Goal: Task Accomplishment & Management: Manage account settings

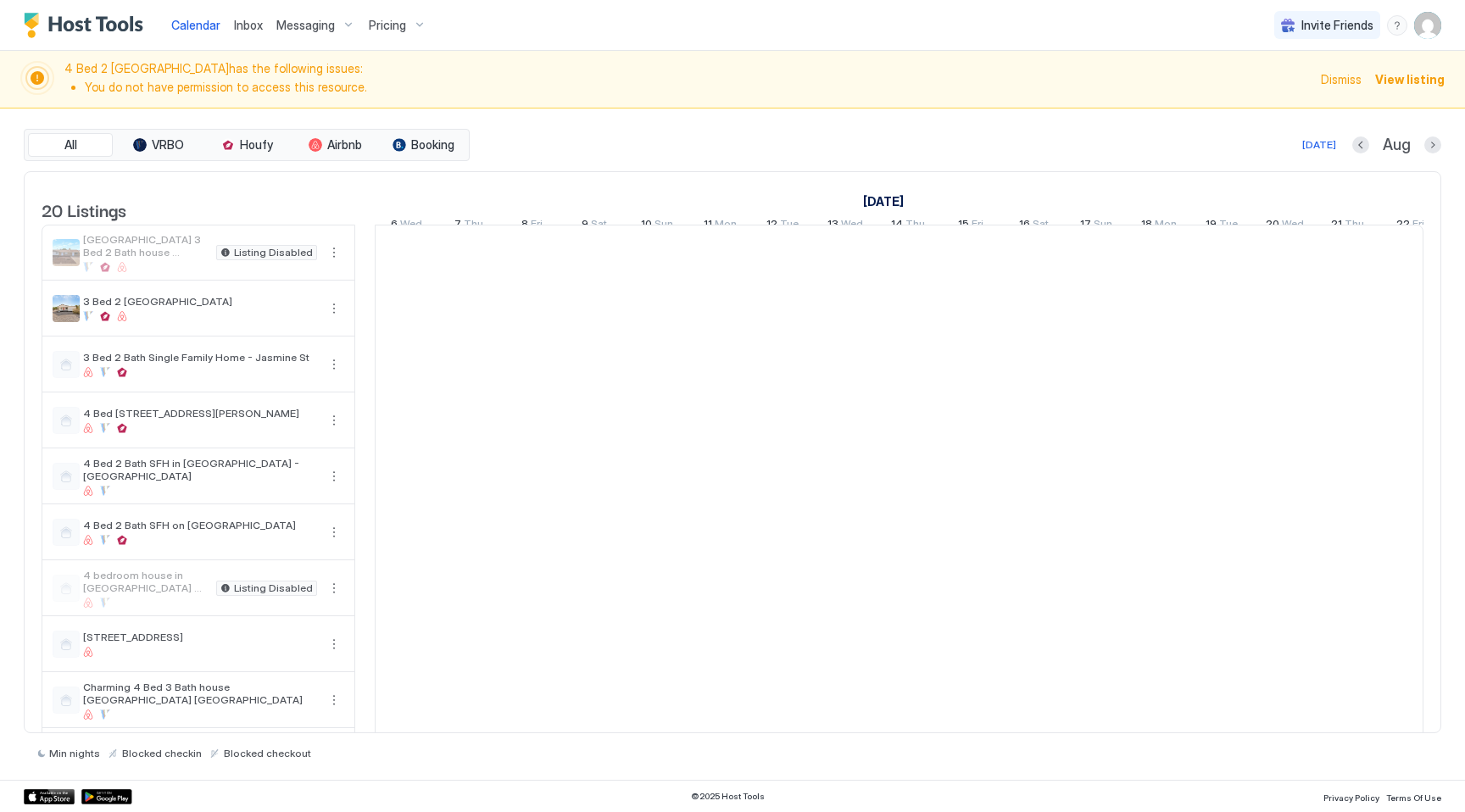
scroll to position [0, 942]
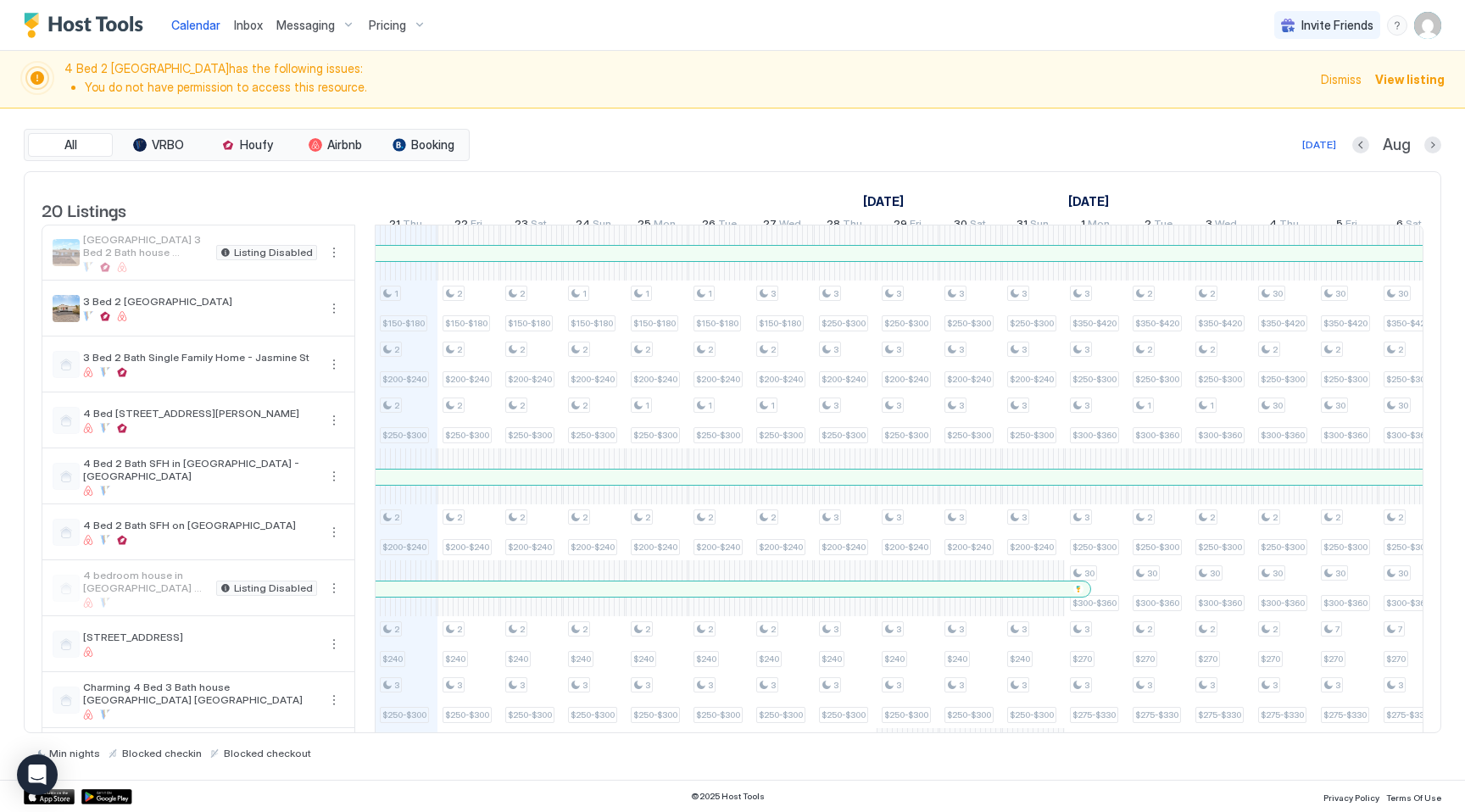
click at [397, 23] on span "Pricing" at bounding box center [388, 25] width 38 height 15
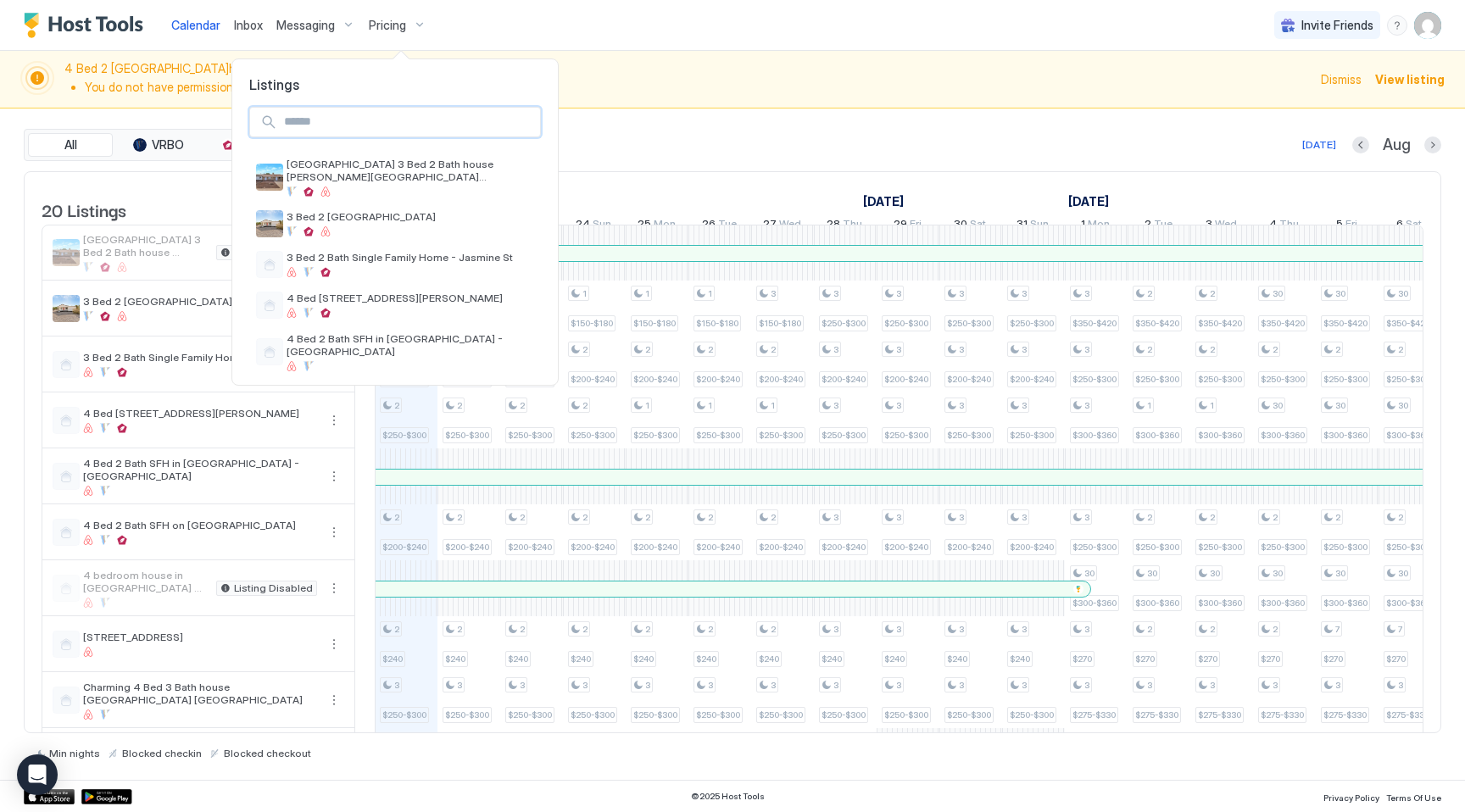
click at [389, 118] on input "Input Field" at bounding box center [409, 122] width 263 height 29
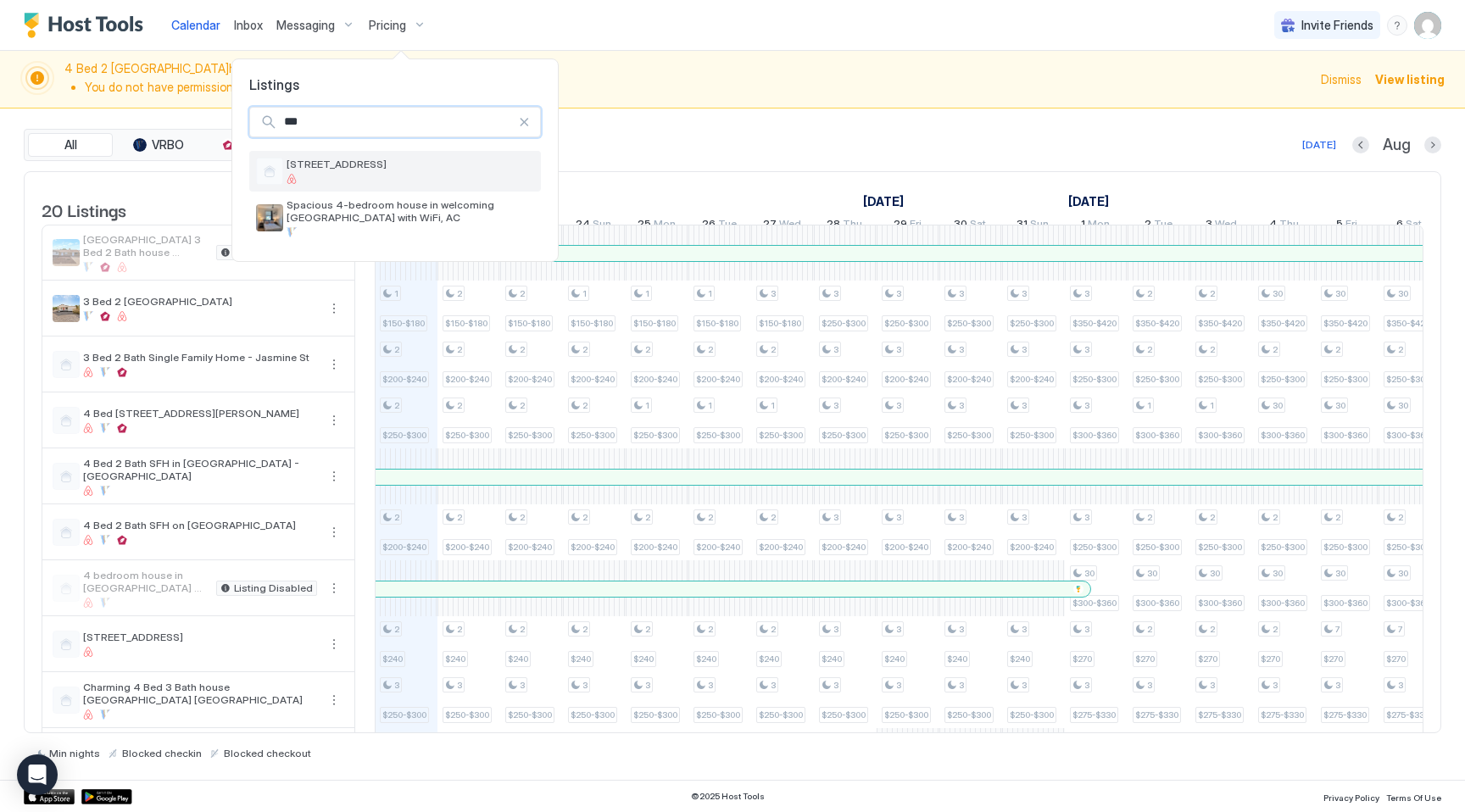
type input "***"
click at [380, 175] on div at bounding box center [411, 179] width 247 height 11
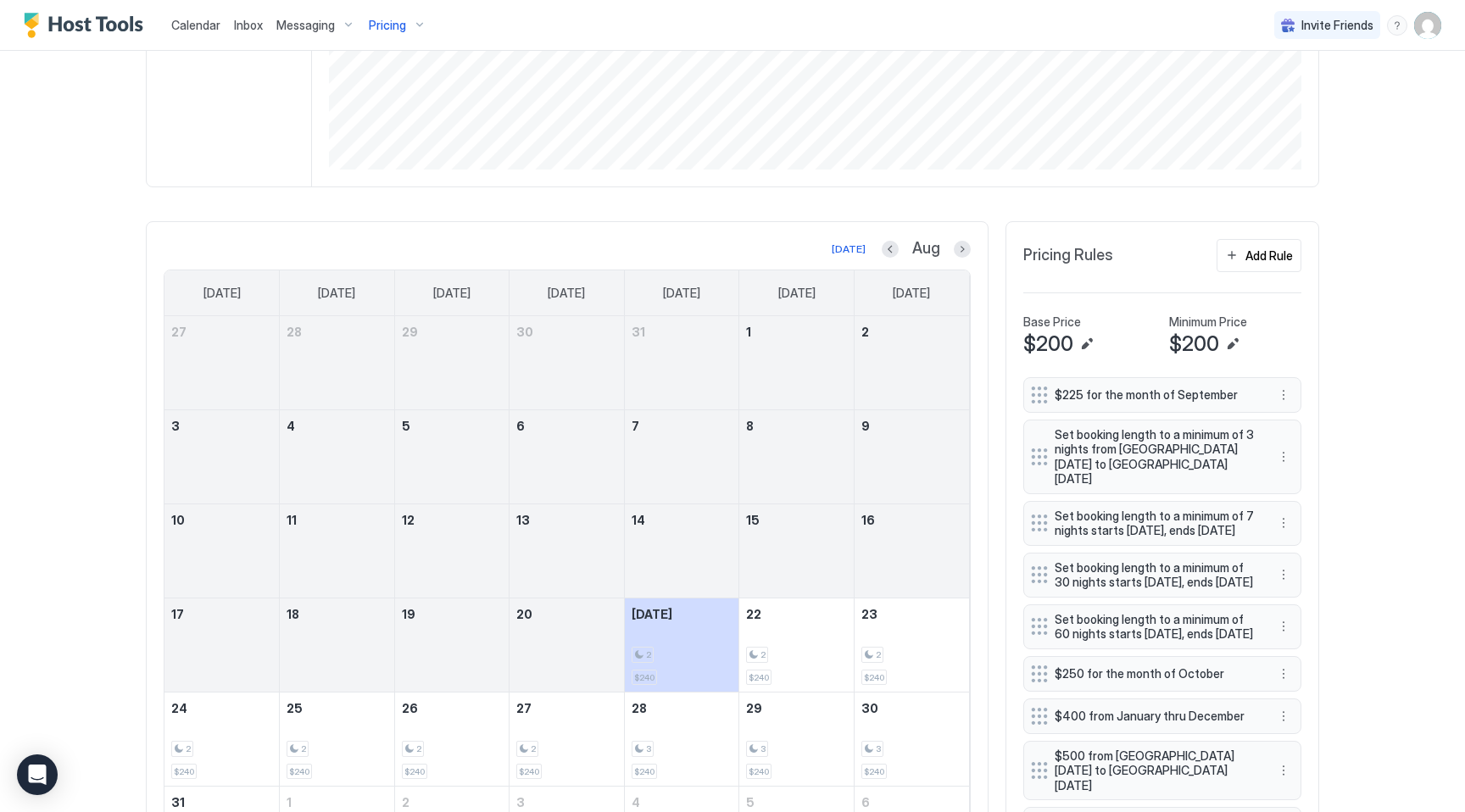
scroll to position [540, 0]
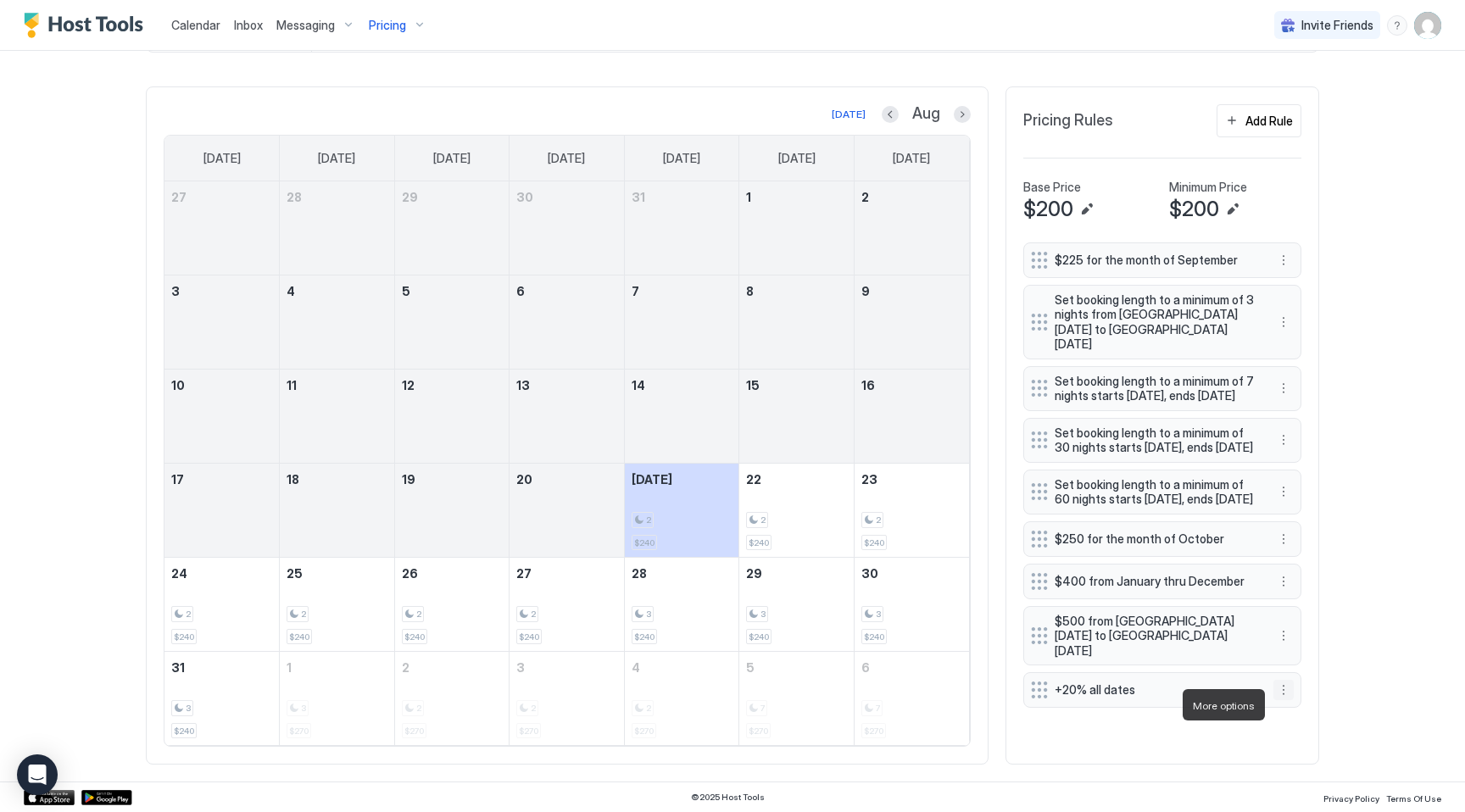
click at [1287, 701] on button "More options" at bounding box center [1283, 689] width 20 height 20
click at [1308, 751] on span "Pause" at bounding box center [1315, 756] width 31 height 13
click at [1390, 525] on div "Calendar Inbox Messaging Pricing Invite Friends KG 4 Bed 2 Bath [GEOGRAPHIC_DAT…" at bounding box center [732, 406] width 1465 height 812
click at [964, 115] on button "Next month" at bounding box center [962, 114] width 17 height 17
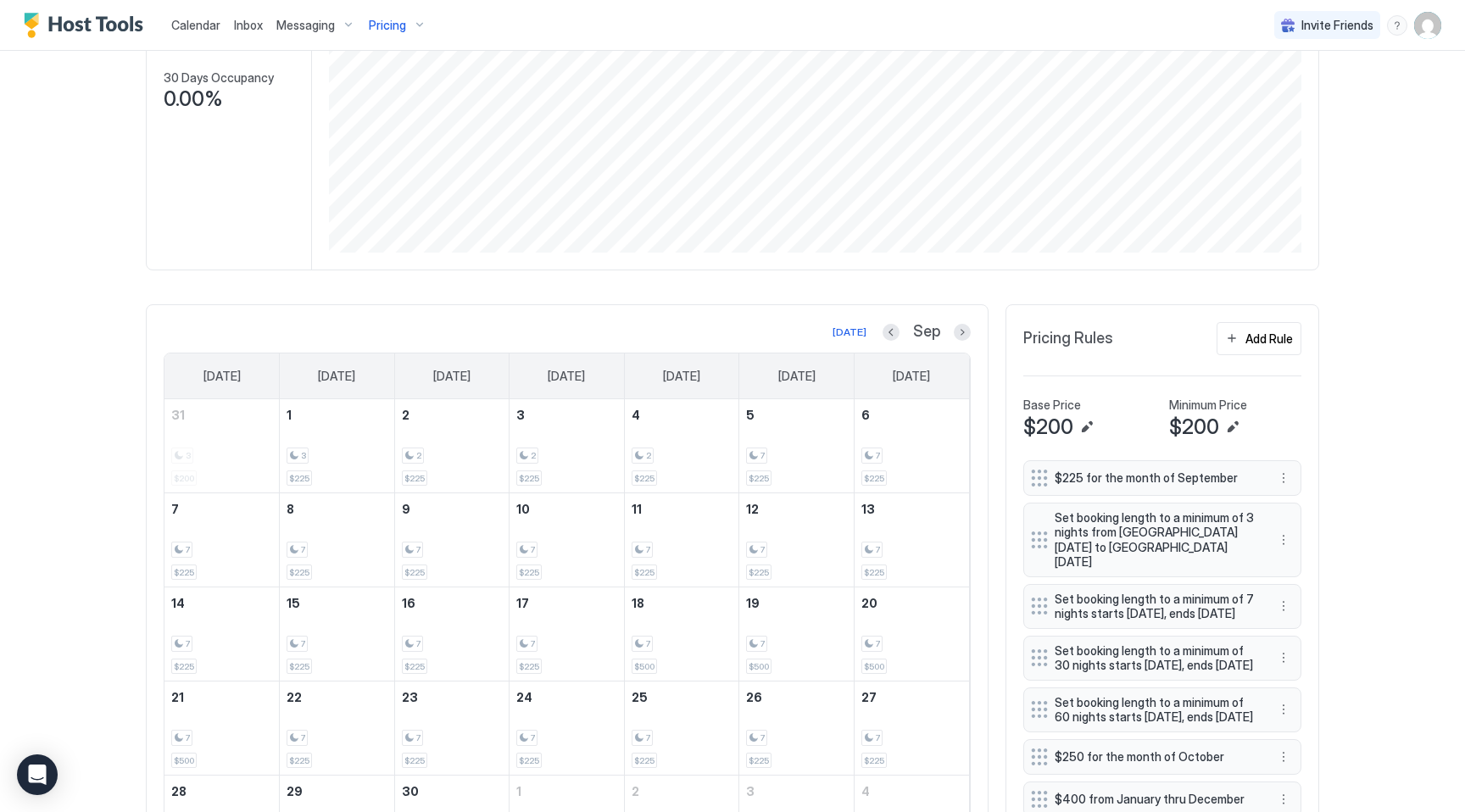
scroll to position [0, 0]
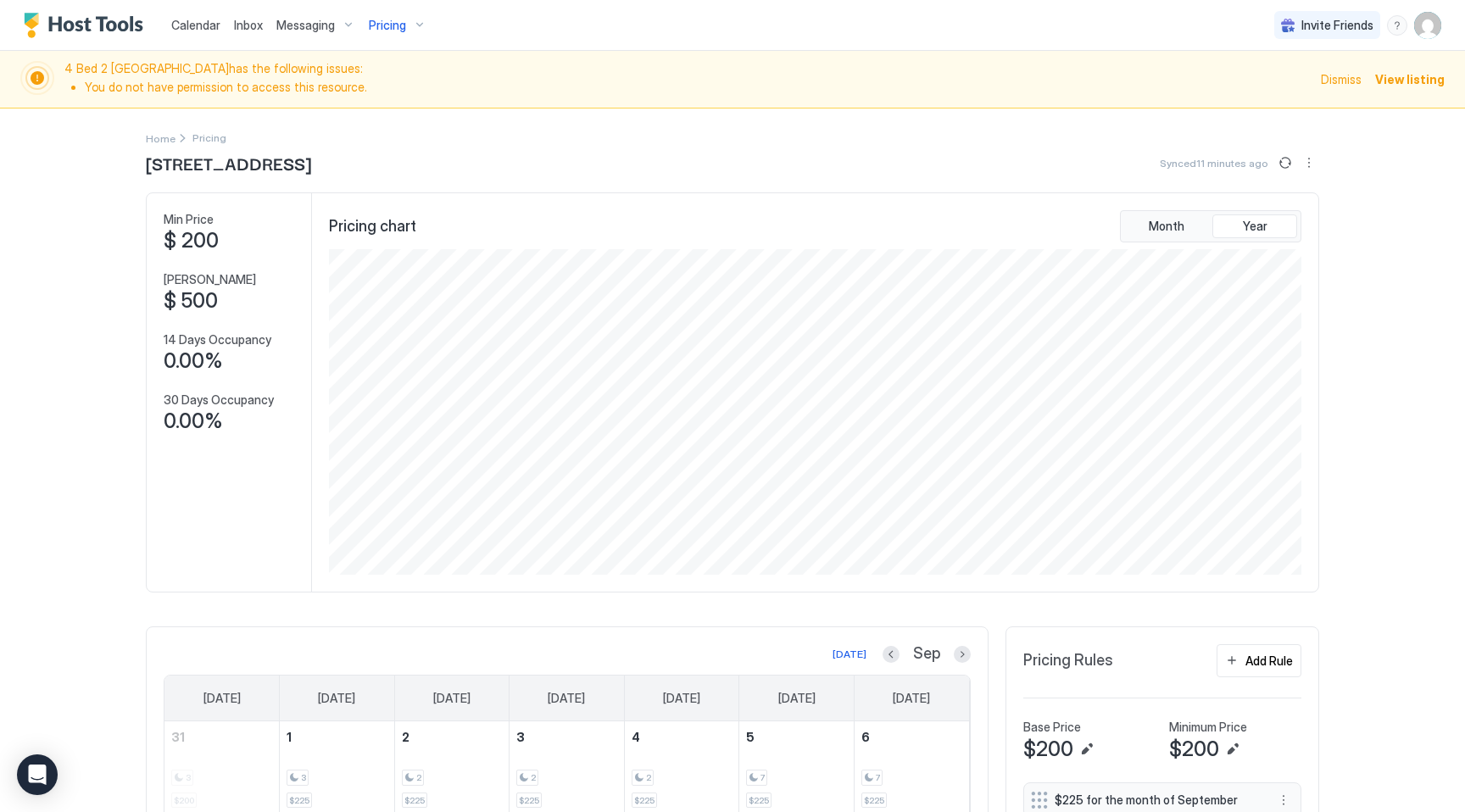
click at [187, 27] on span "Calendar" at bounding box center [196, 25] width 49 height 14
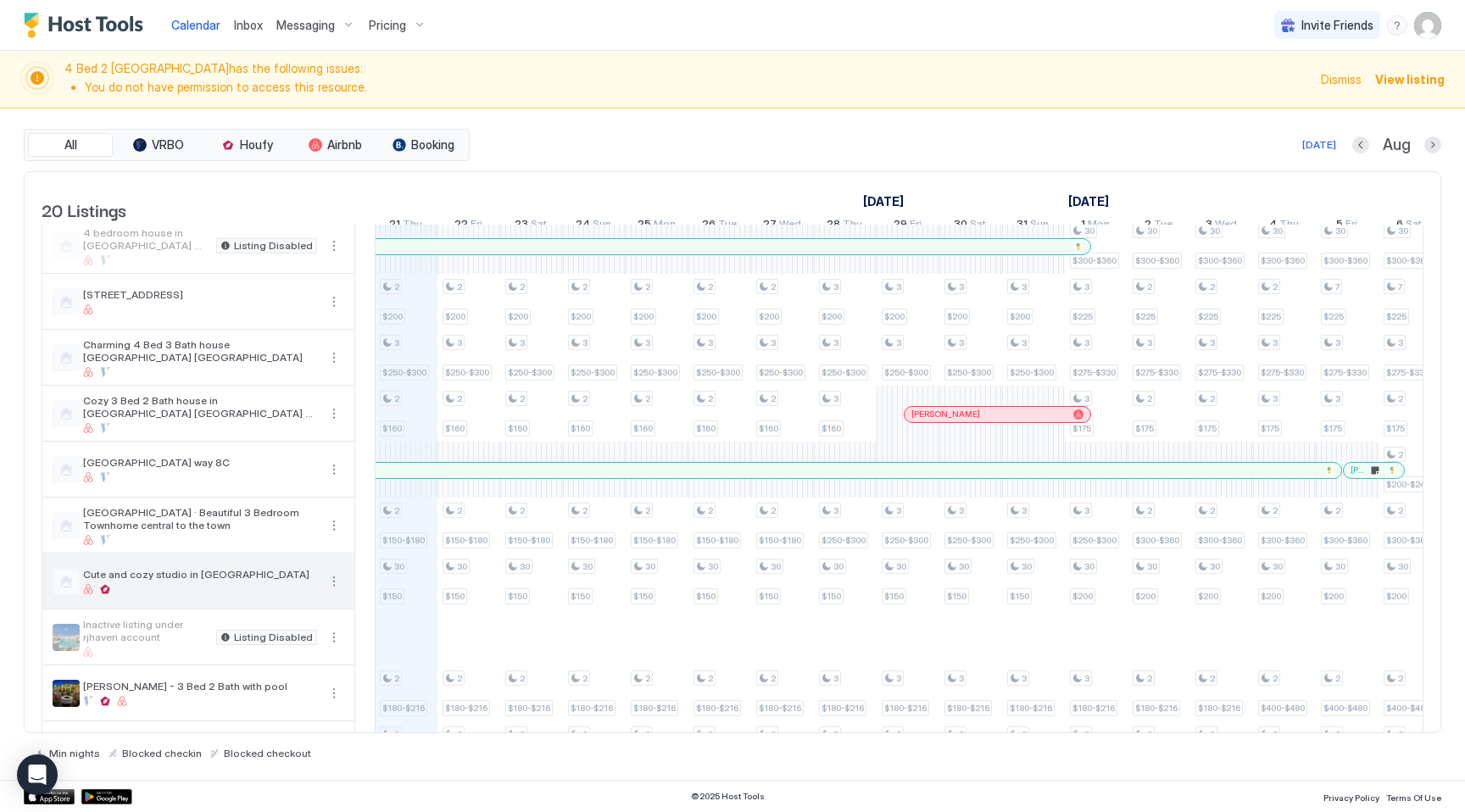
scroll to position [332, 0]
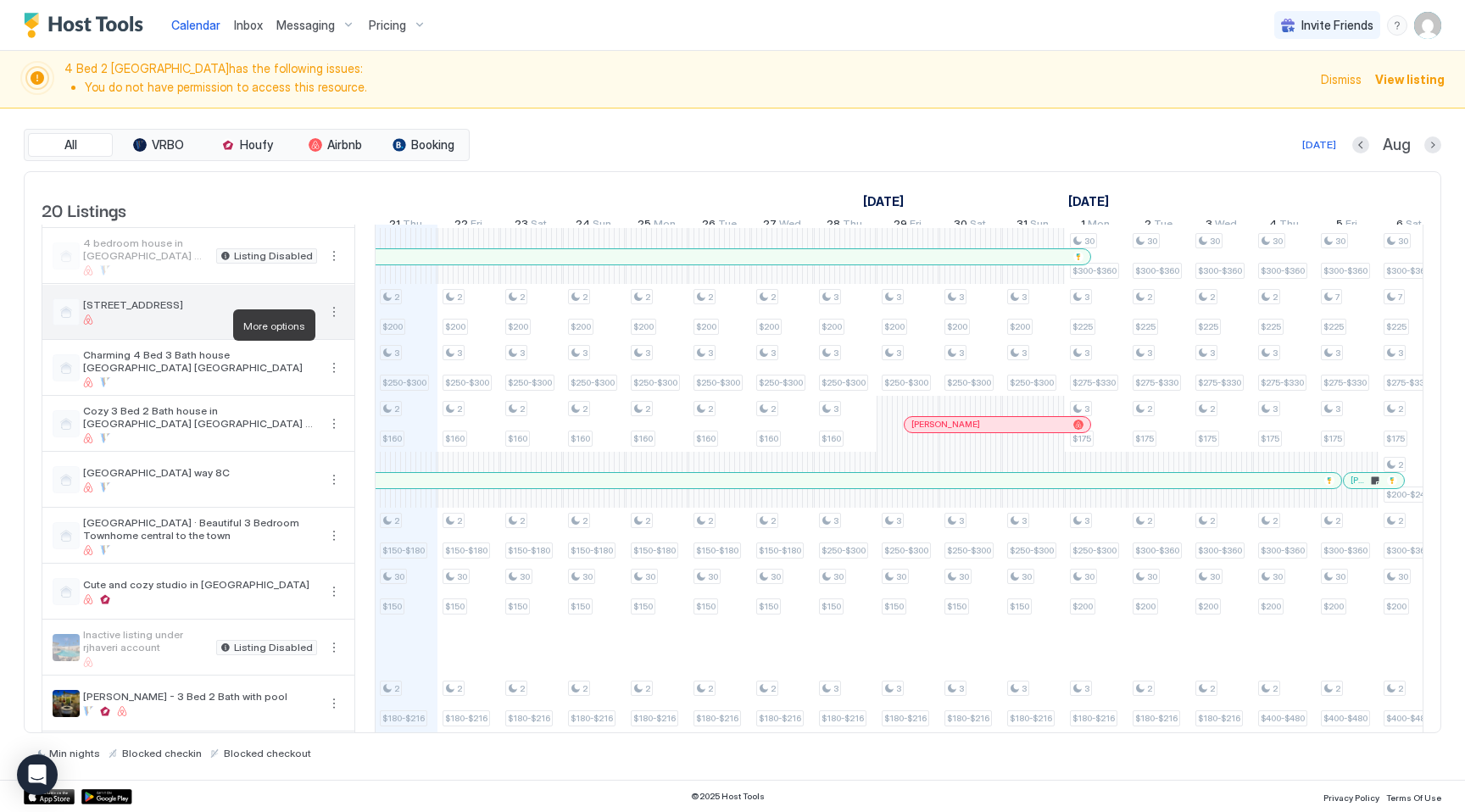
click at [334, 322] on button "More options" at bounding box center [333, 311] width 20 height 20
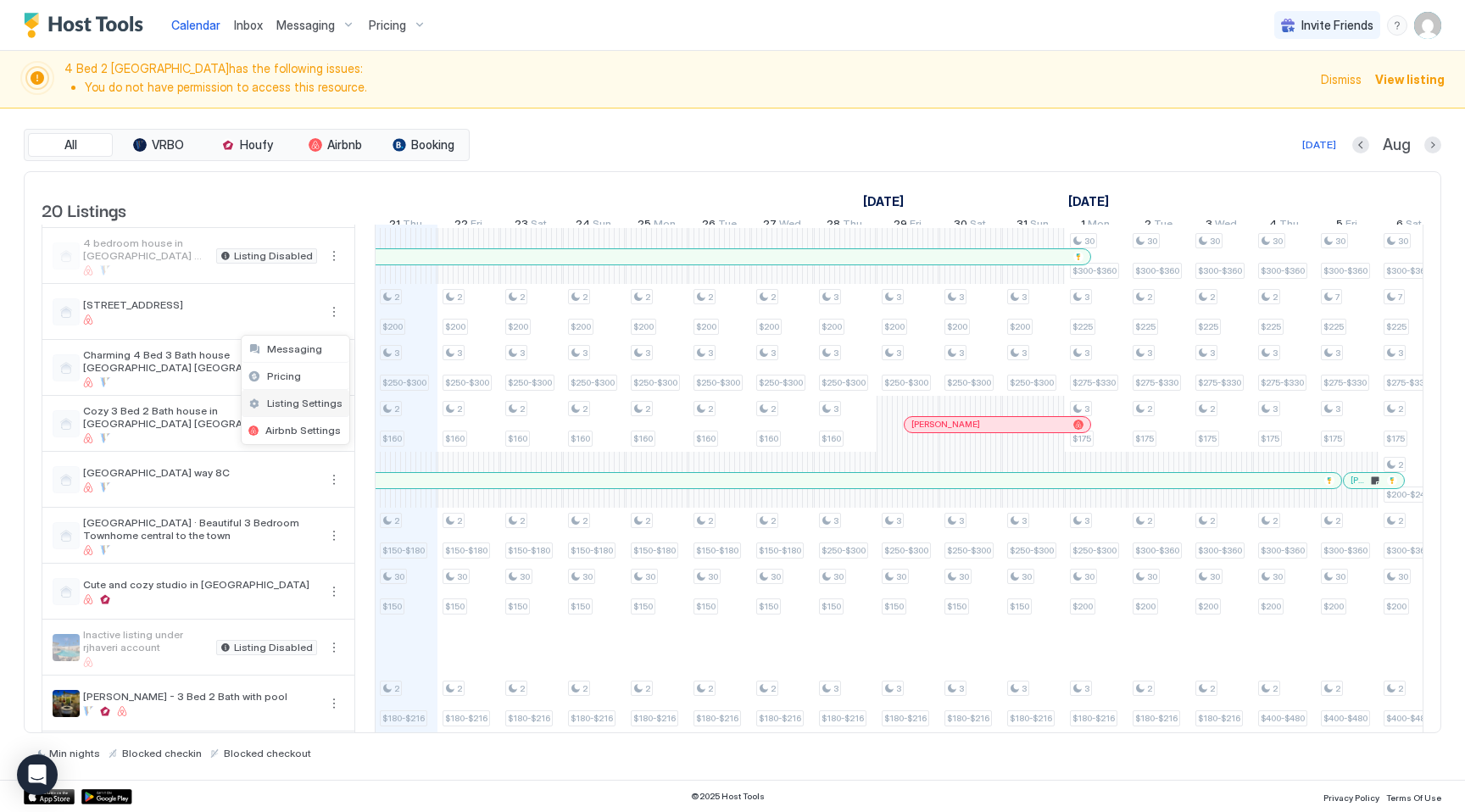
click at [300, 402] on span "Listing Settings" at bounding box center [305, 402] width 75 height 13
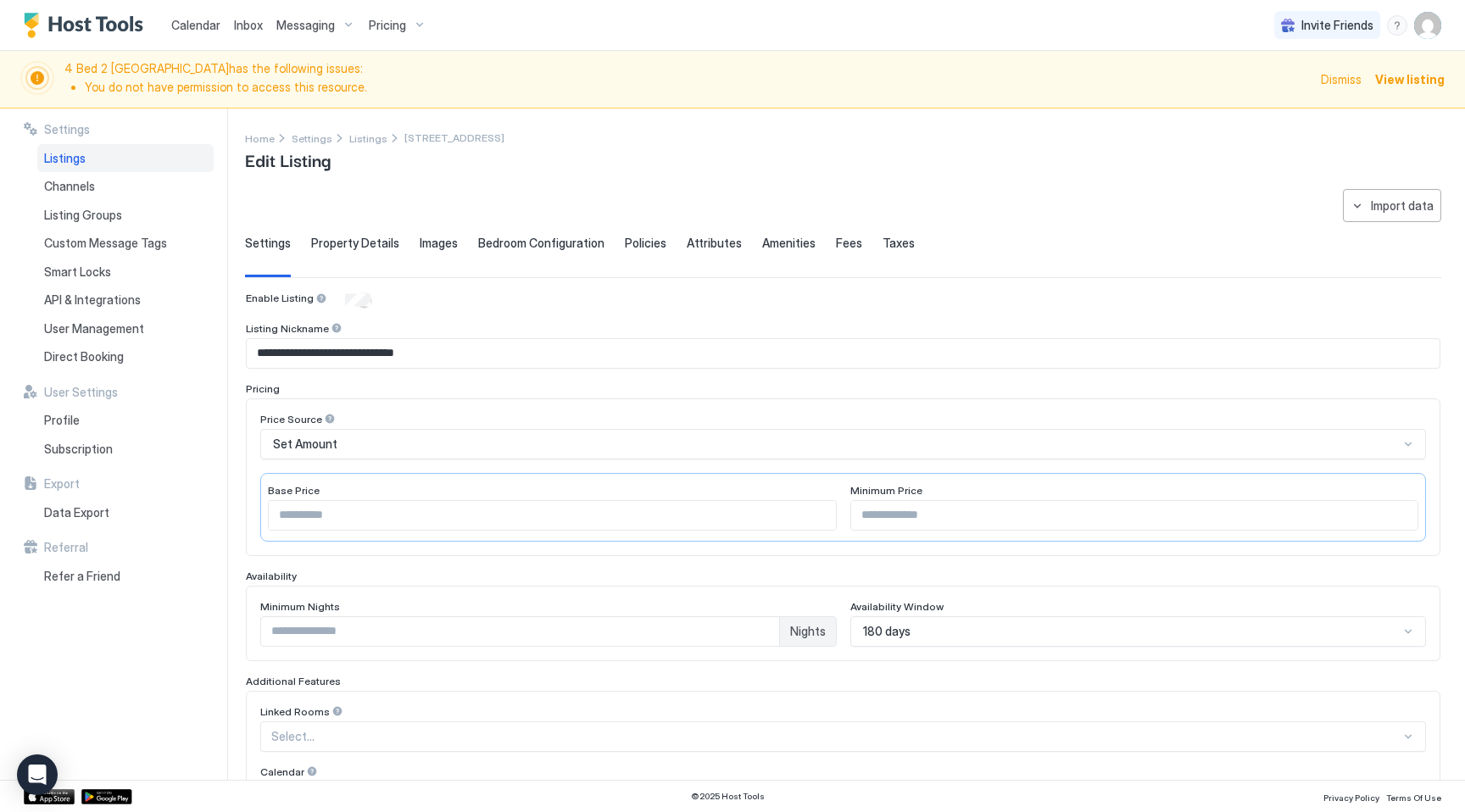
click at [1419, 24] on img "User profile" at bounding box center [1427, 25] width 27 height 27
click at [1259, 95] on span "Settings" at bounding box center [1276, 95] width 46 height 15
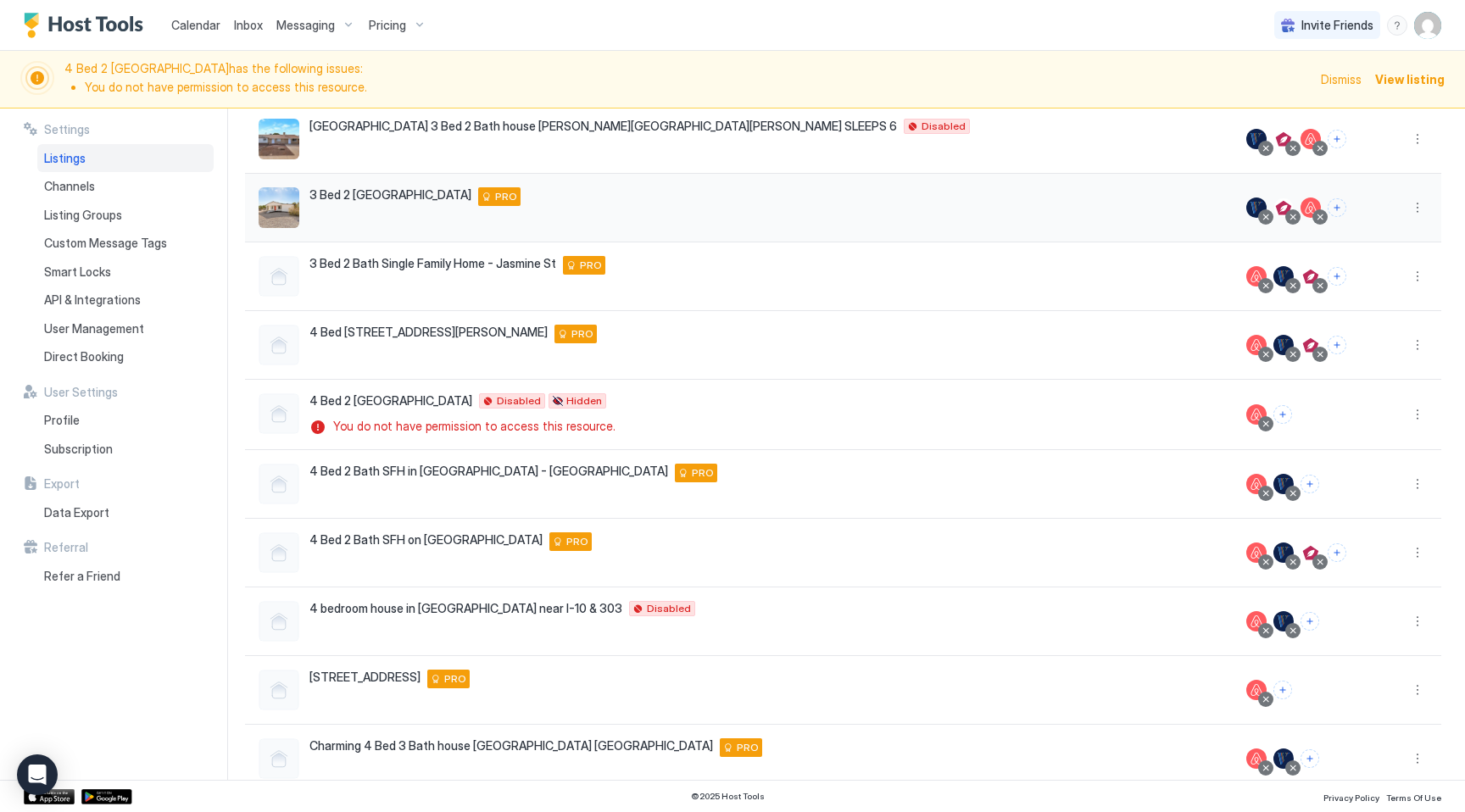
scroll to position [239, 0]
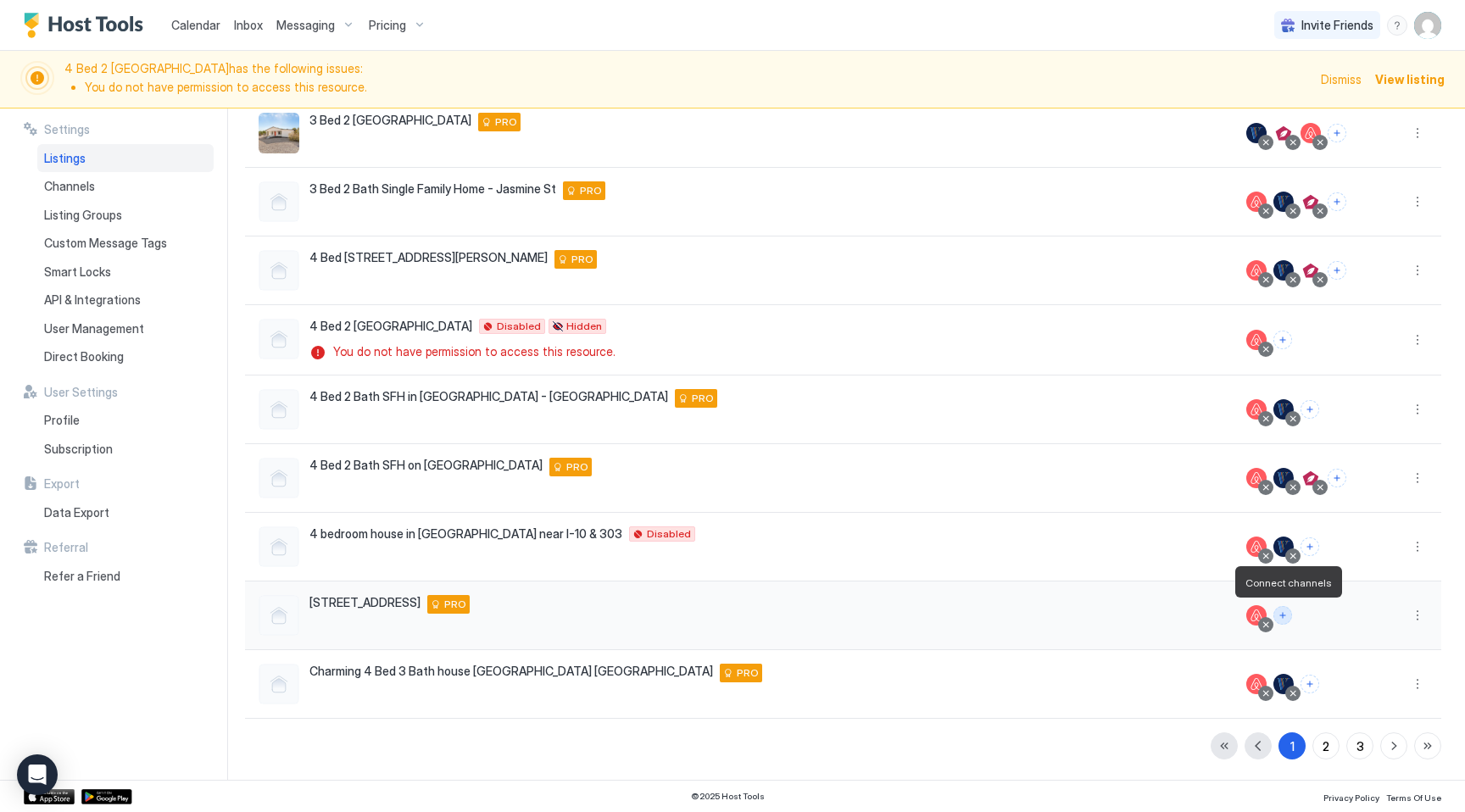
click at [1288, 616] on button "Connect channels" at bounding box center [1283, 615] width 18 height 18
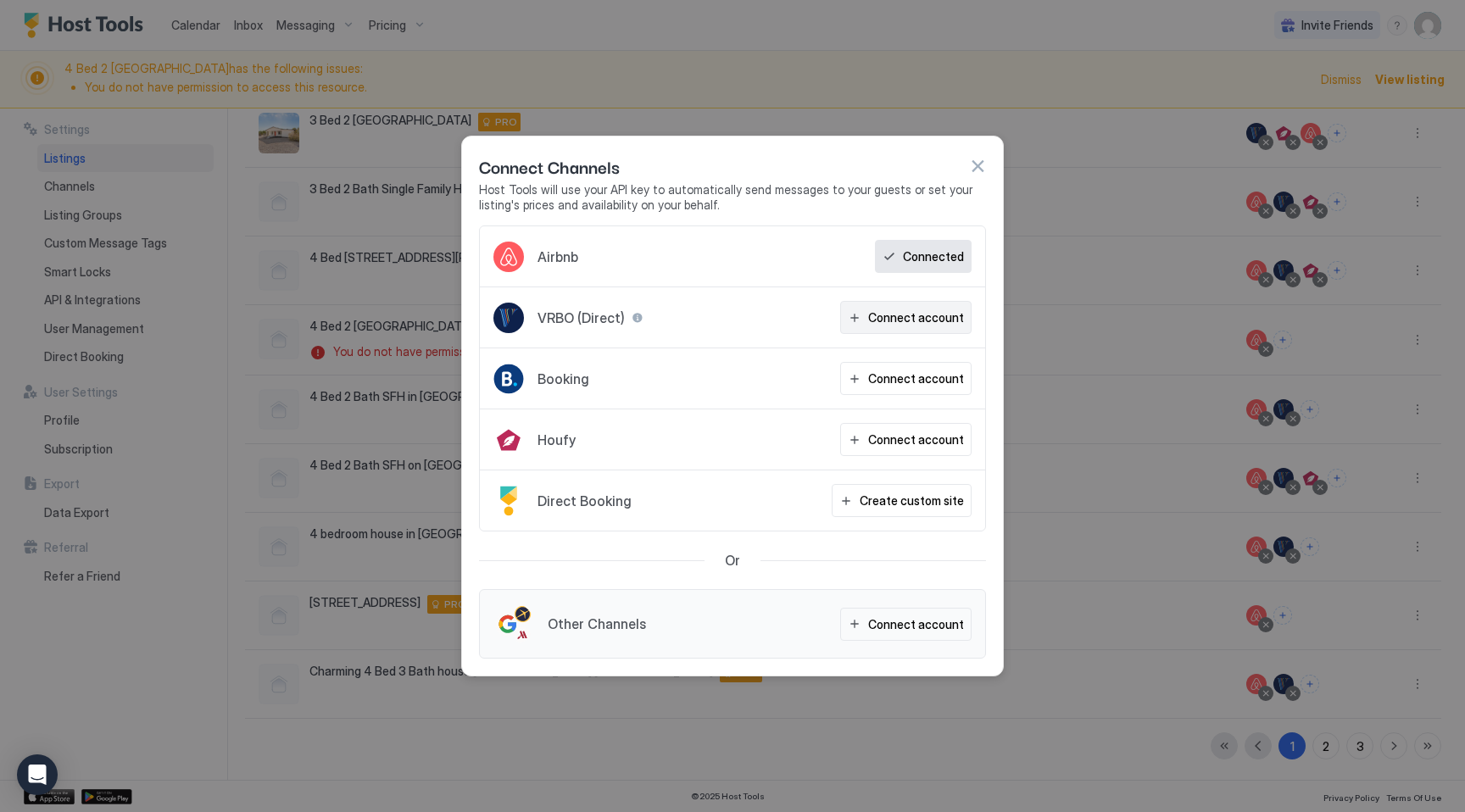
click at [933, 317] on div "Connect account" at bounding box center [916, 317] width 96 height 18
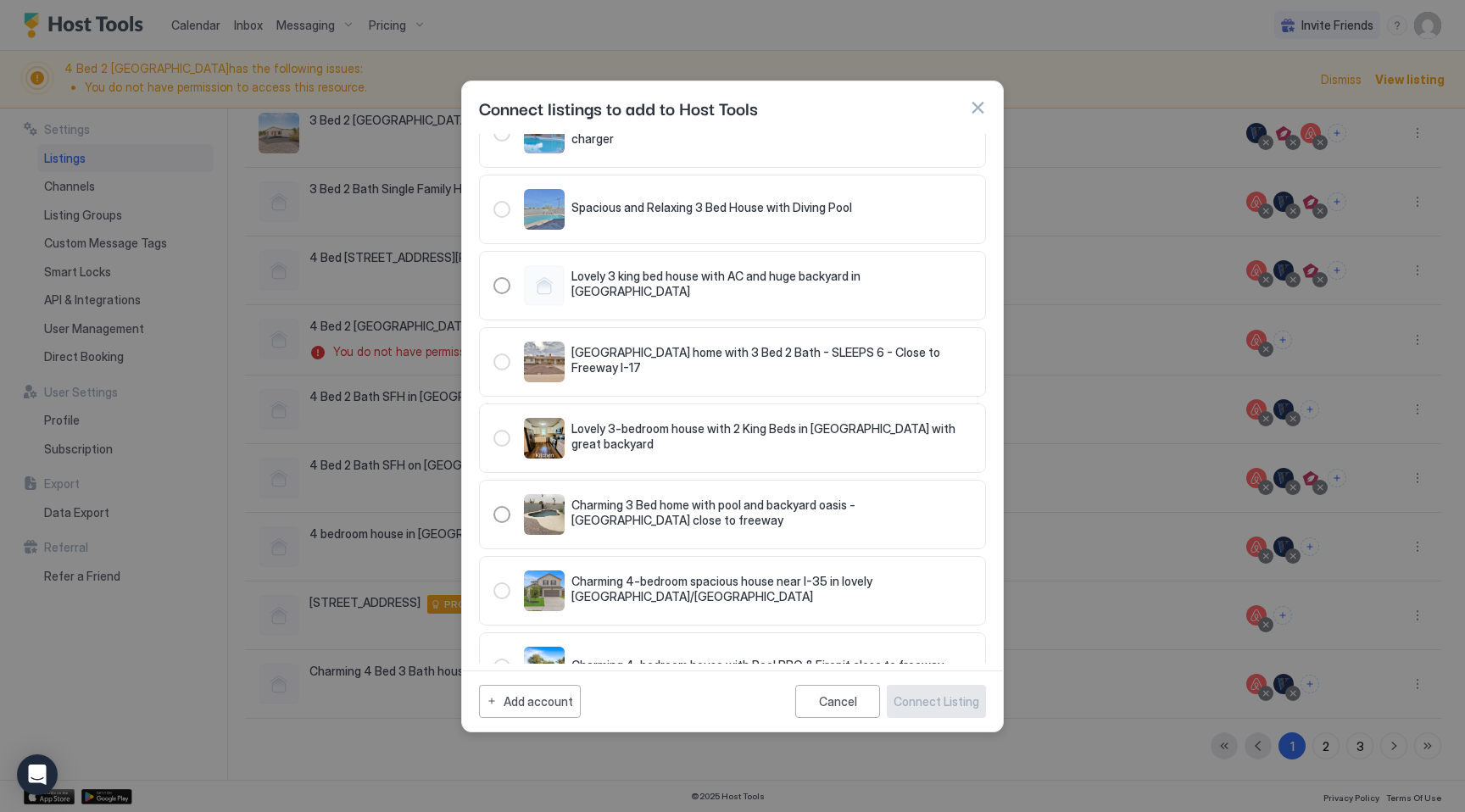
scroll to position [441, 0]
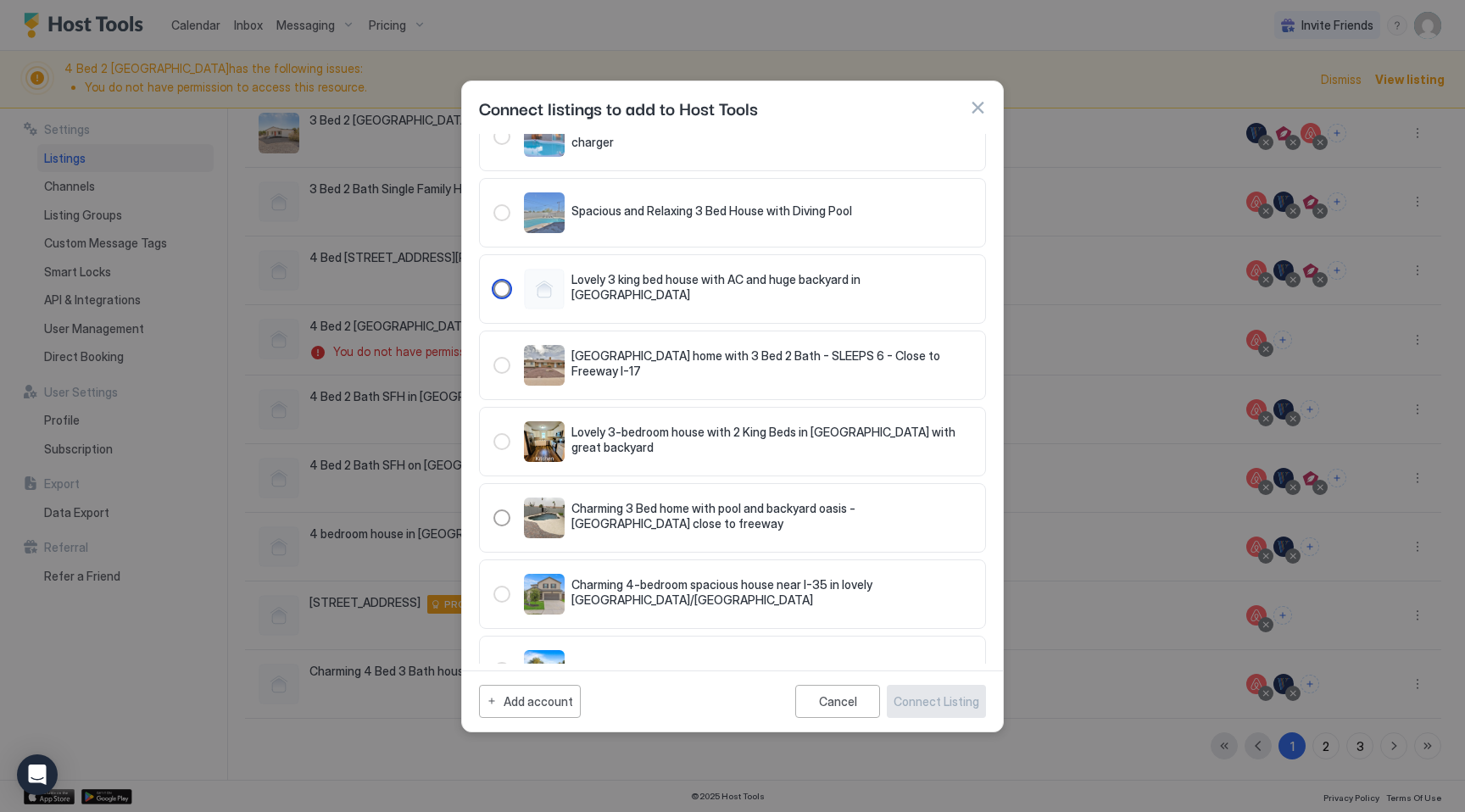
click at [508, 290] on div "321.4768963.5343130" at bounding box center [502, 288] width 17 height 17
click at [930, 701] on div "Connect Listing" at bounding box center [937, 702] width 86 height 18
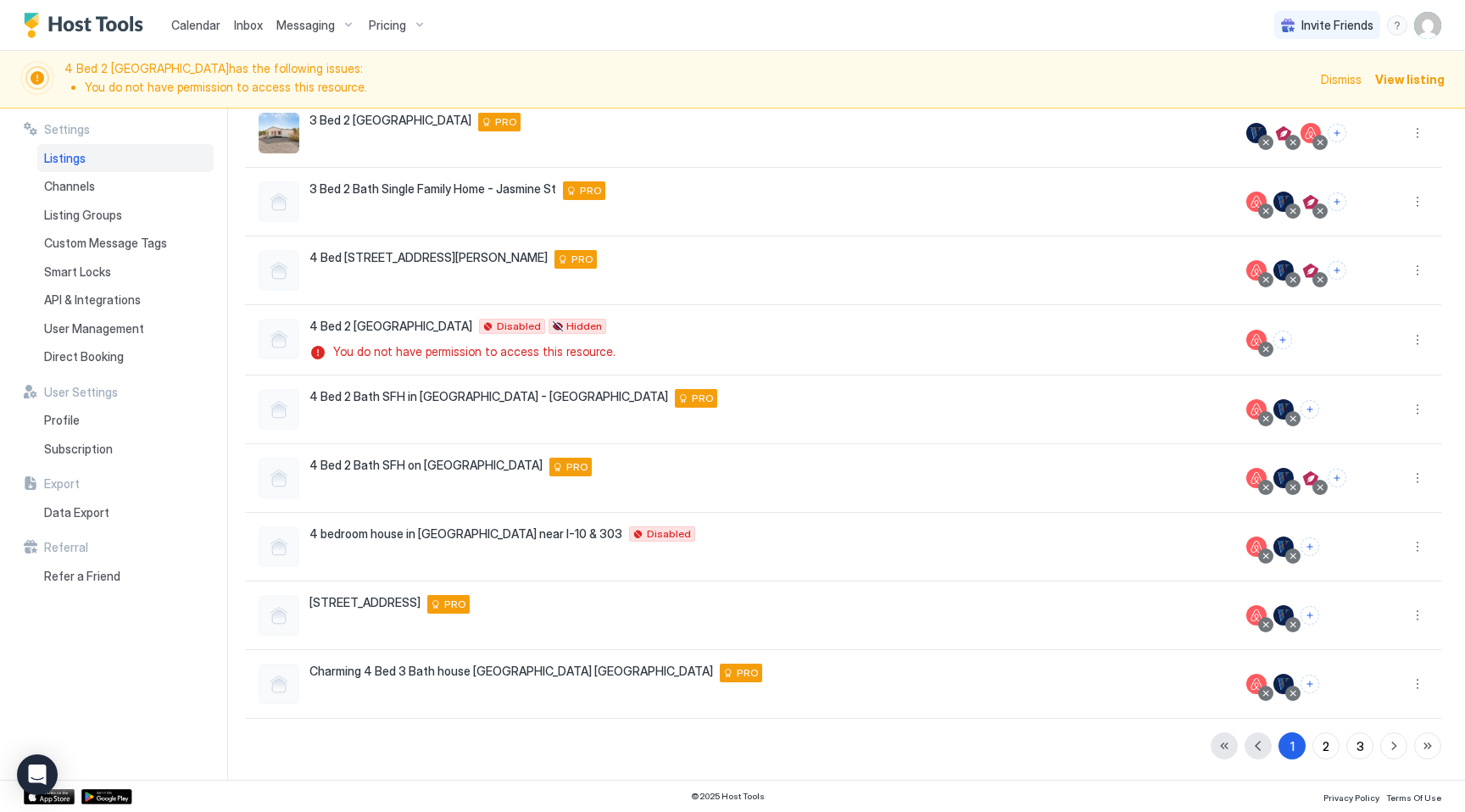
scroll to position [0, 0]
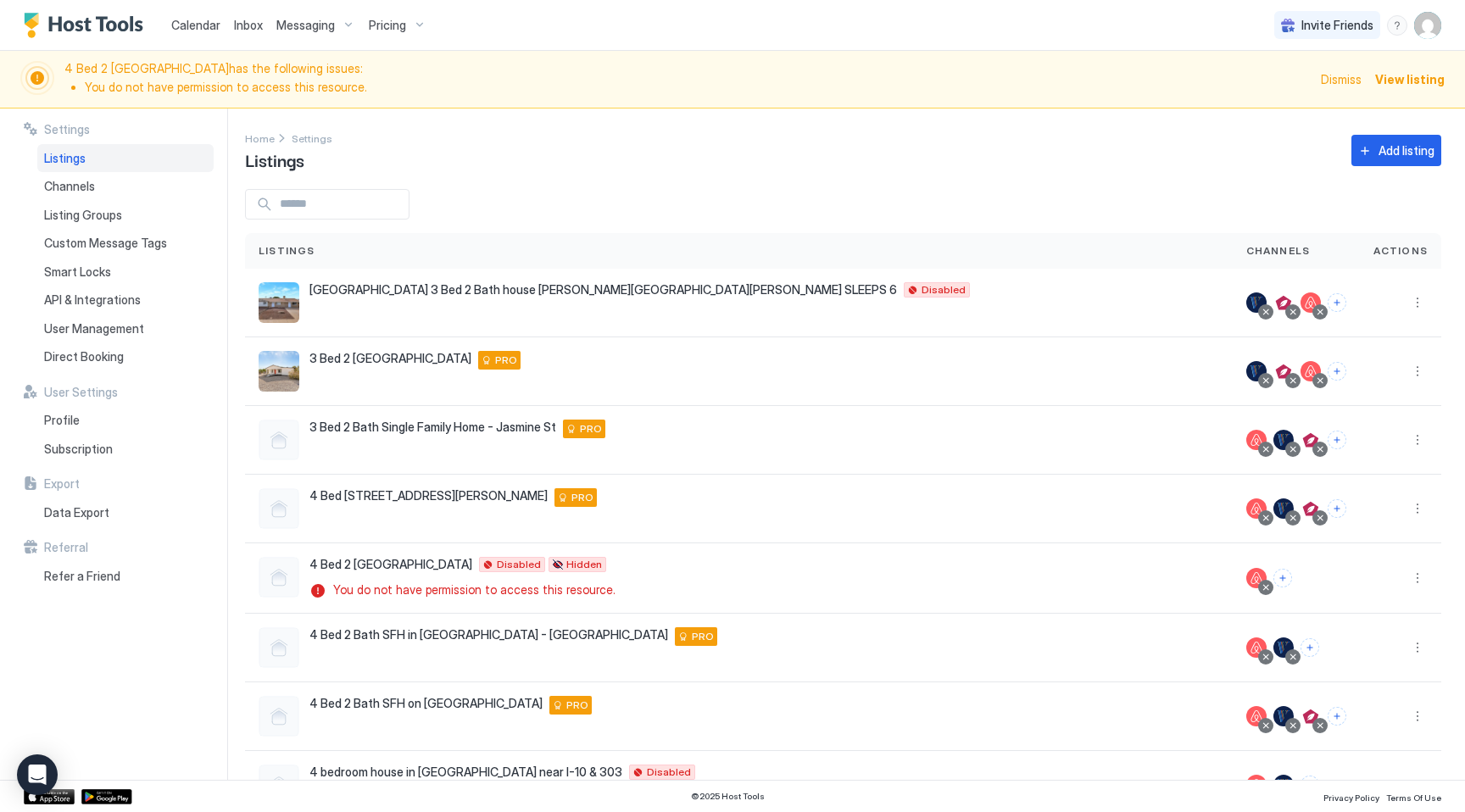
click at [1354, 79] on span "Dismiss" at bounding box center [1341, 79] width 40 height 18
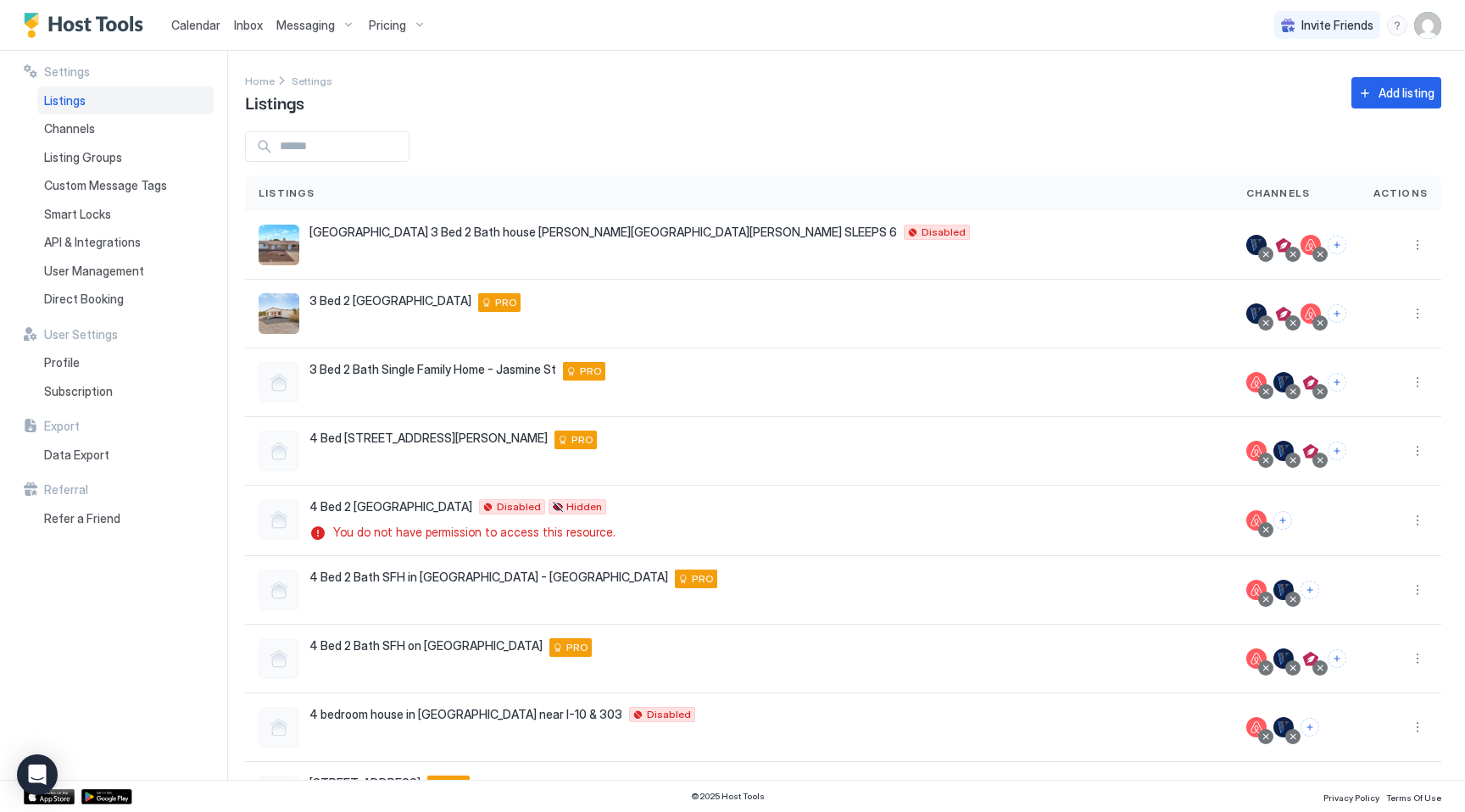
click at [57, 93] on span "Listings" at bounding box center [64, 100] width 41 height 15
click at [81, 25] on img "Host Tools Logo" at bounding box center [87, 25] width 127 height 25
